Goal: Transaction & Acquisition: Book appointment/travel/reservation

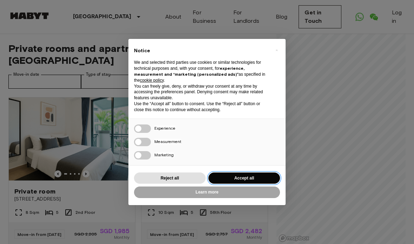
click at [271, 177] on button "Accept all" at bounding box center [244, 179] width 72 height 12
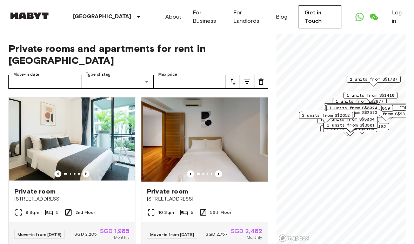
click at [237, 78] on icon "tune" at bounding box center [233, 82] width 8 height 8
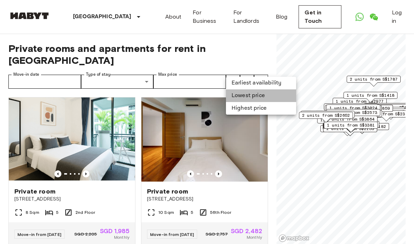
click at [285, 96] on li "Lowest price" at bounding box center [261, 95] width 70 height 13
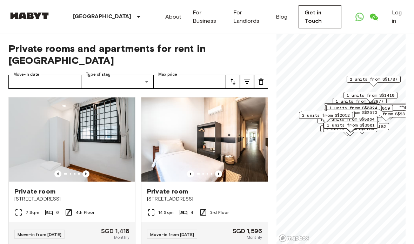
click at [91, 158] on img at bounding box center [72, 140] width 126 height 84
